Goal: Task Accomplishment & Management: Manage account settings

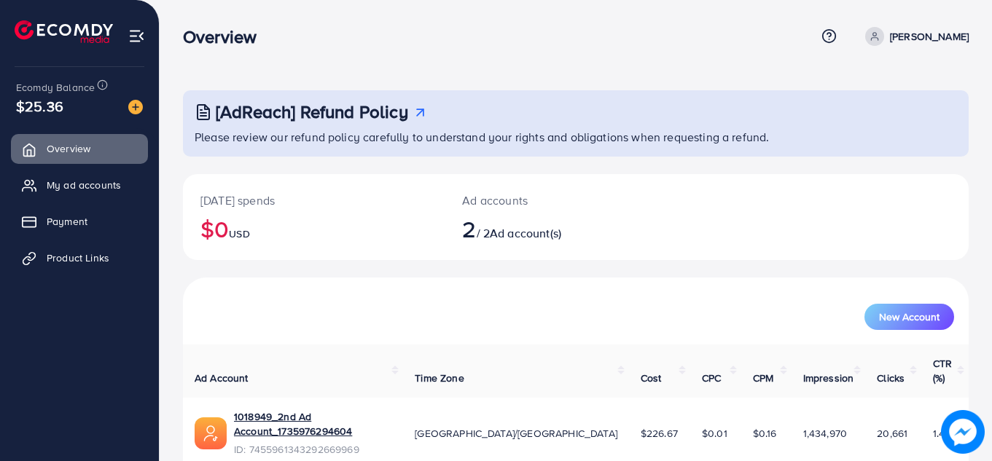
scroll to position [98, 0]
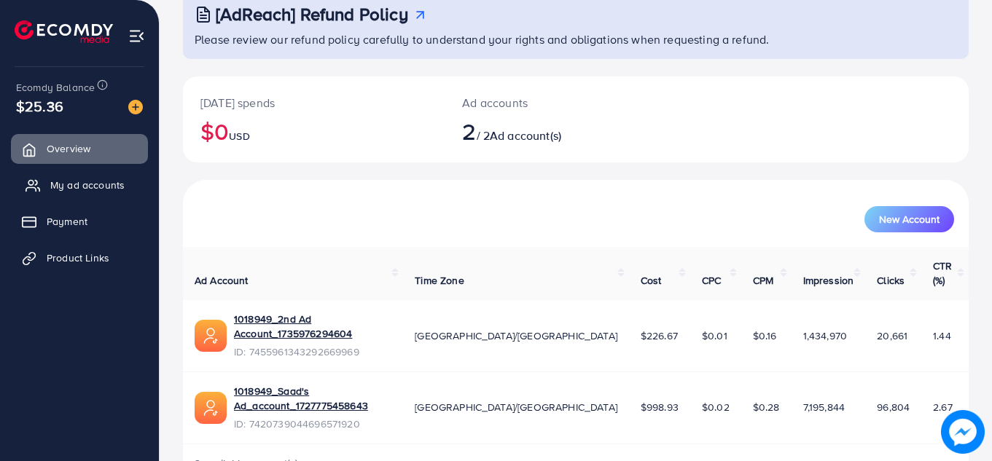
click at [105, 183] on span "My ad accounts" at bounding box center [87, 185] width 74 height 15
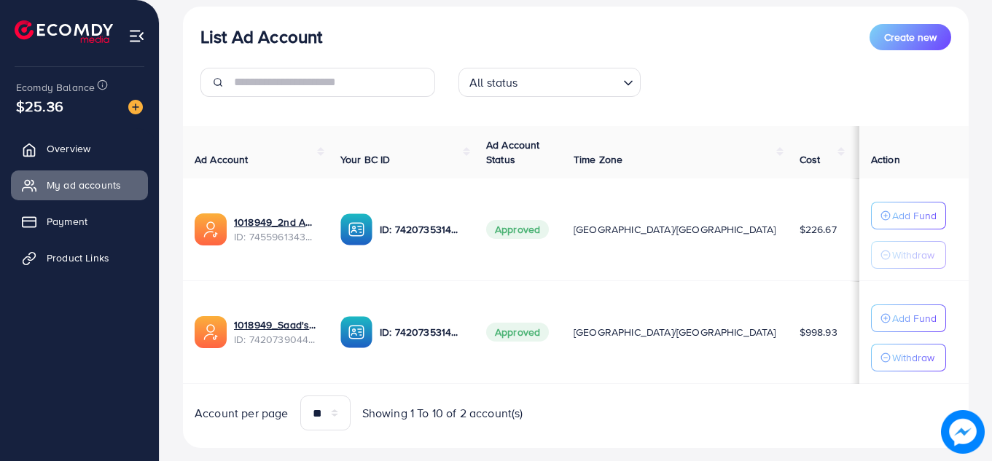
scroll to position [170, 0]
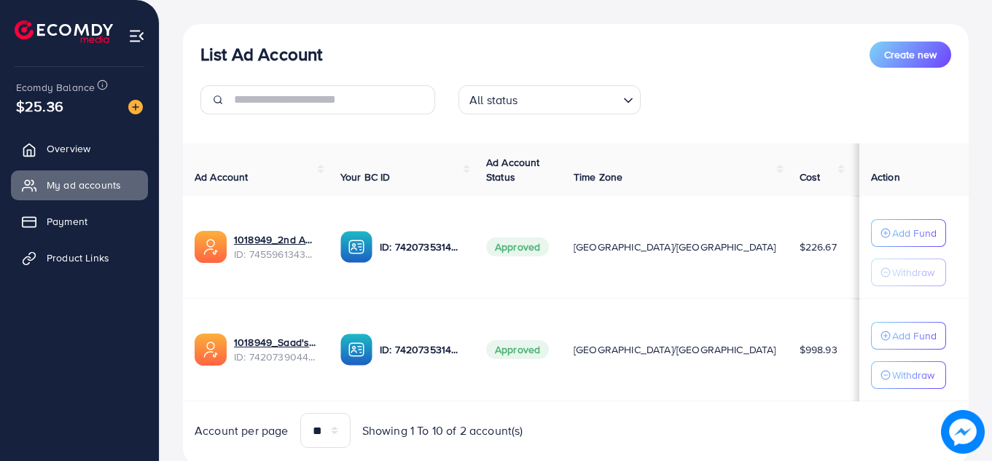
scroll to position [152, 0]
